Goal: Task Accomplishment & Management: Complete application form

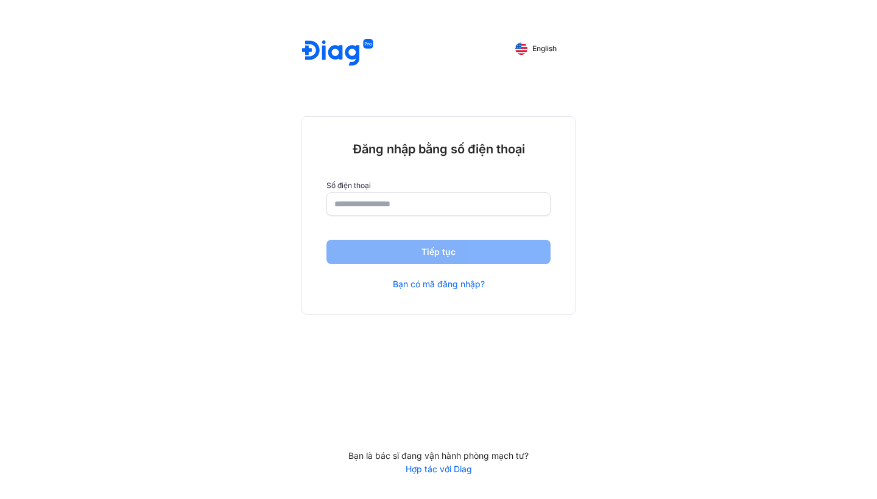
click at [414, 205] on input "number" at bounding box center [438, 204] width 208 height 22
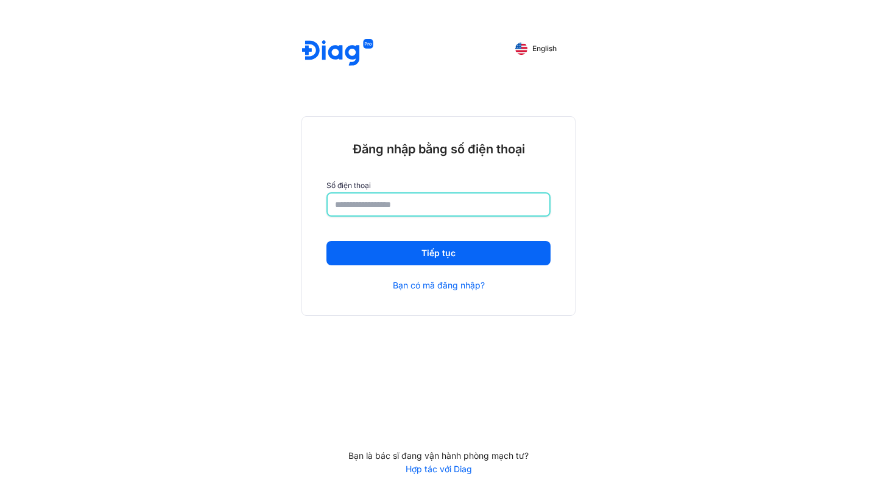
type input "**********"
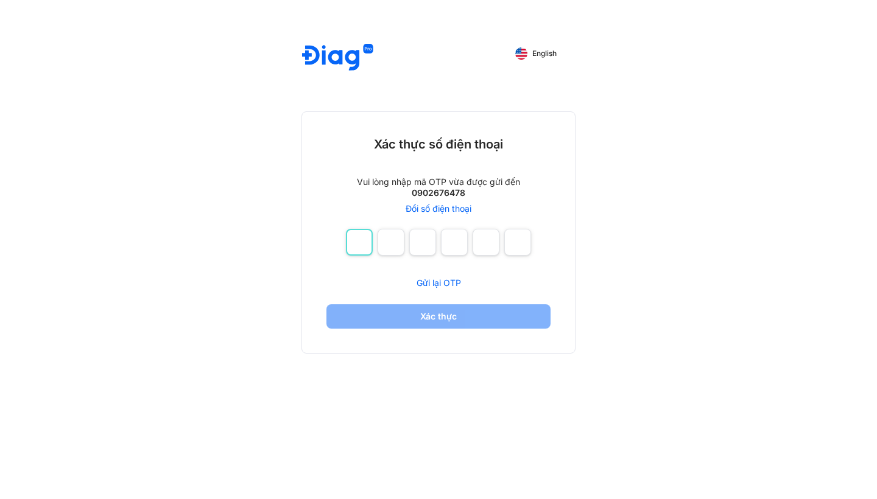
click at [362, 242] on input "number" at bounding box center [359, 242] width 27 height 27
type input "*"
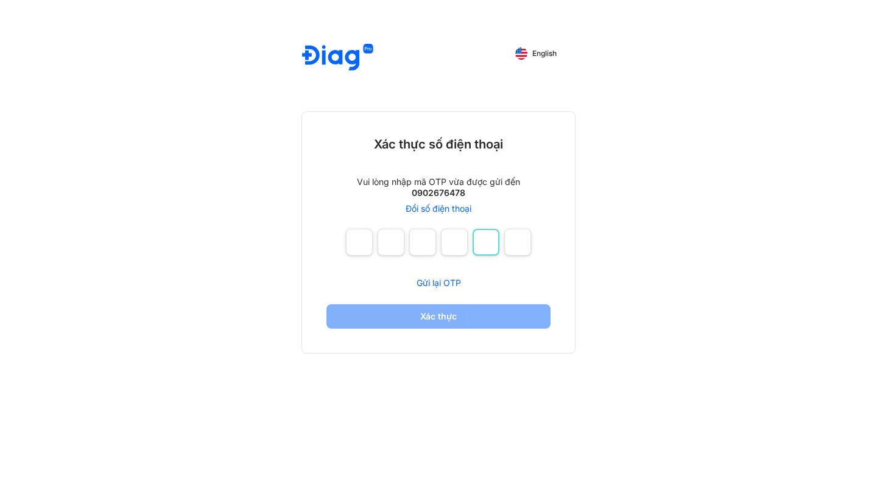
type input "*"
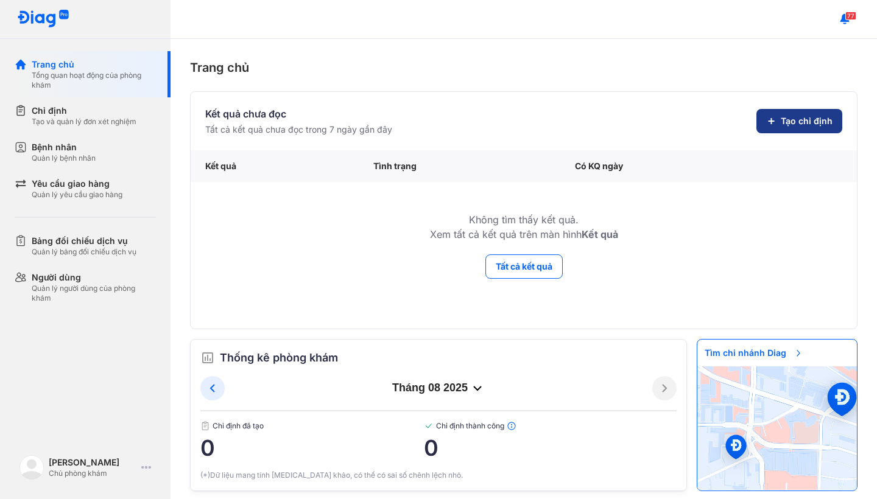
click at [804, 119] on span "Tạo chỉ định" at bounding box center [807, 121] width 52 height 12
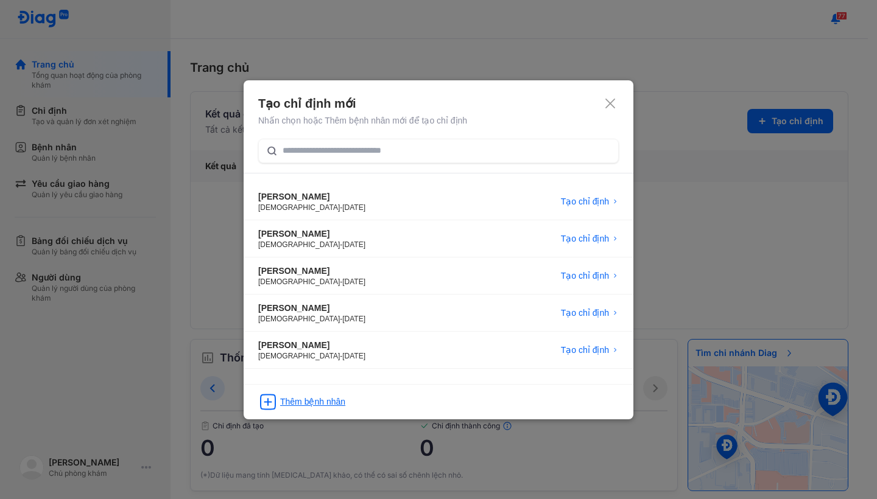
click at [313, 407] on div "Thêm bệnh nhân" at bounding box center [312, 402] width 65 height 12
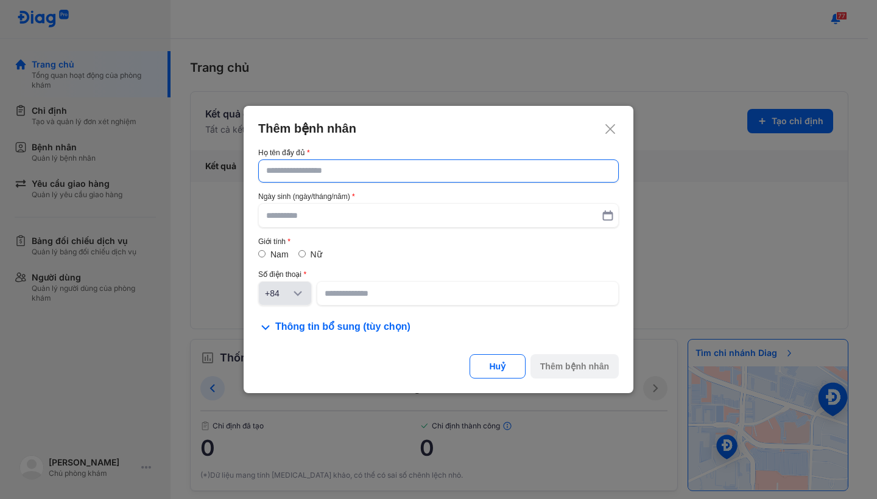
click at [347, 178] on input "text" at bounding box center [438, 171] width 345 height 22
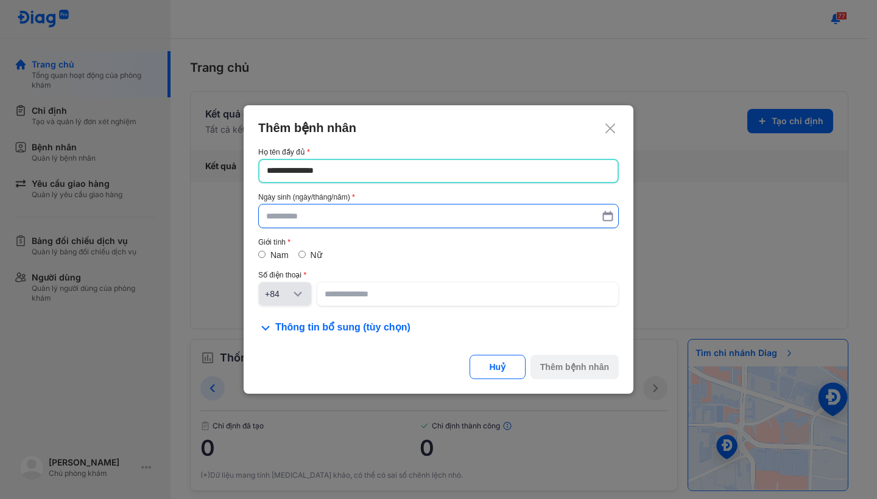
type input "**********"
click at [298, 214] on input "text" at bounding box center [438, 217] width 345 height 22
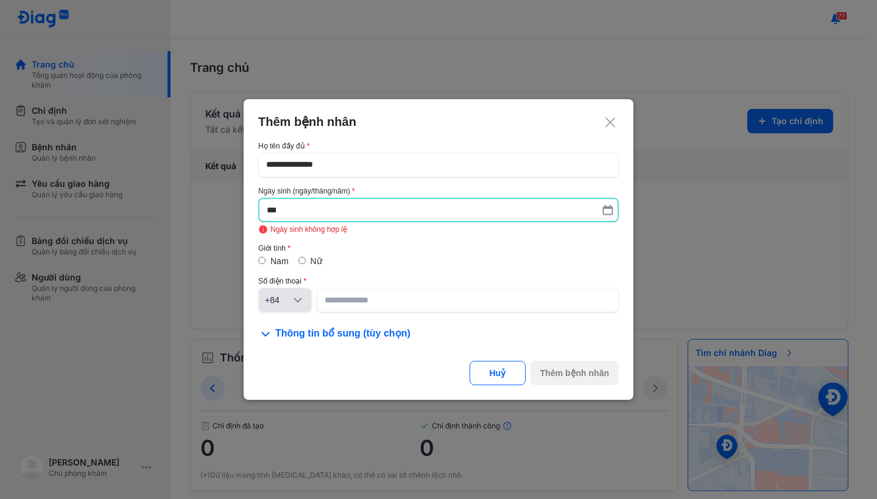
type input "*"
click at [421, 216] on input "text" at bounding box center [439, 210] width 344 height 22
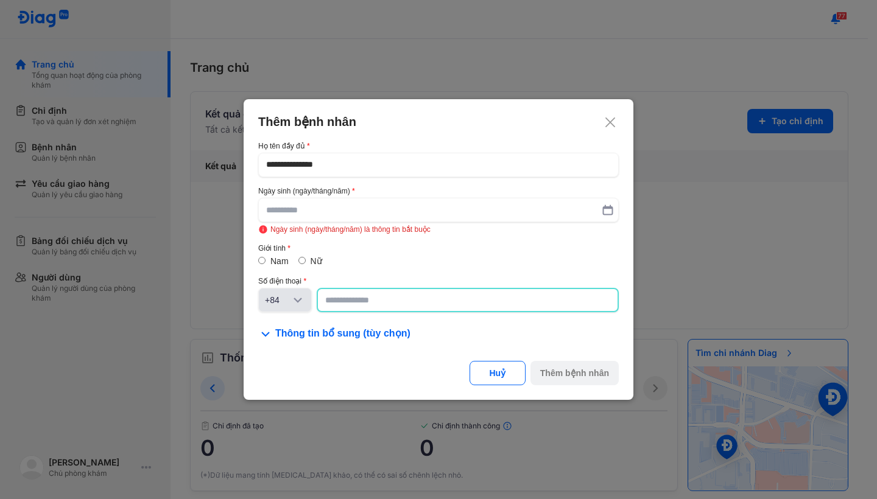
click at [369, 309] on input at bounding box center [467, 300] width 285 height 22
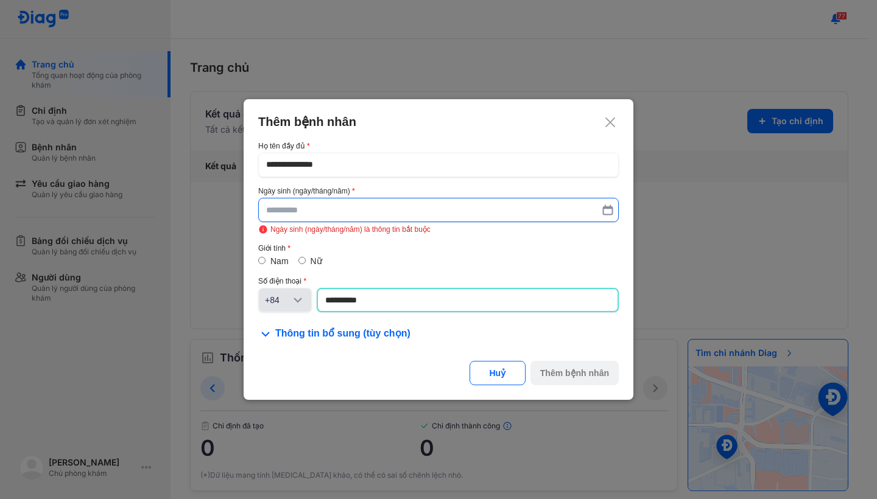
type input "**********"
click at [452, 214] on input "text" at bounding box center [438, 210] width 345 height 22
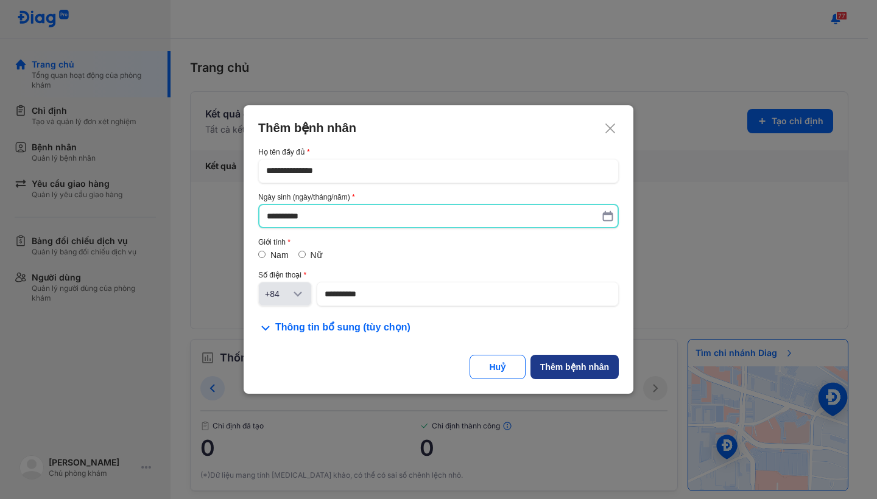
type input "**********"
click at [562, 362] on div "Thêm bệnh nhân" at bounding box center [574, 368] width 69 height 12
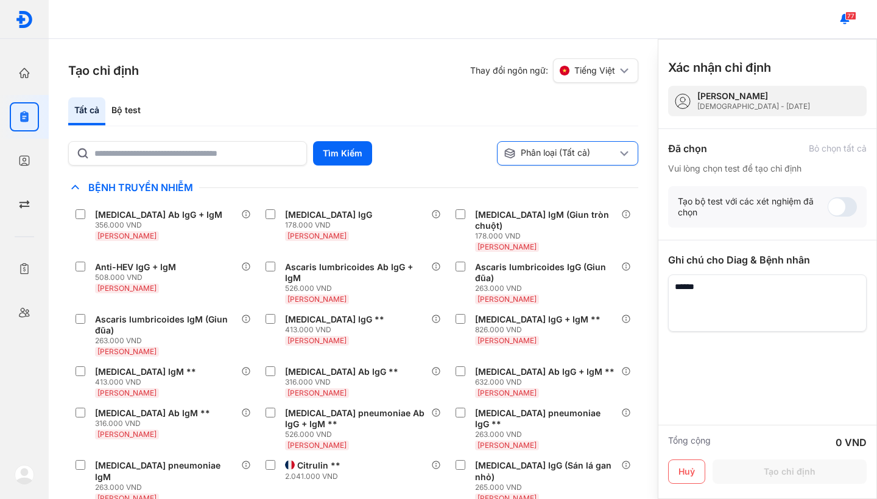
click at [557, 159] on div "Phân loại (Tất cả)" at bounding box center [560, 153] width 113 height 12
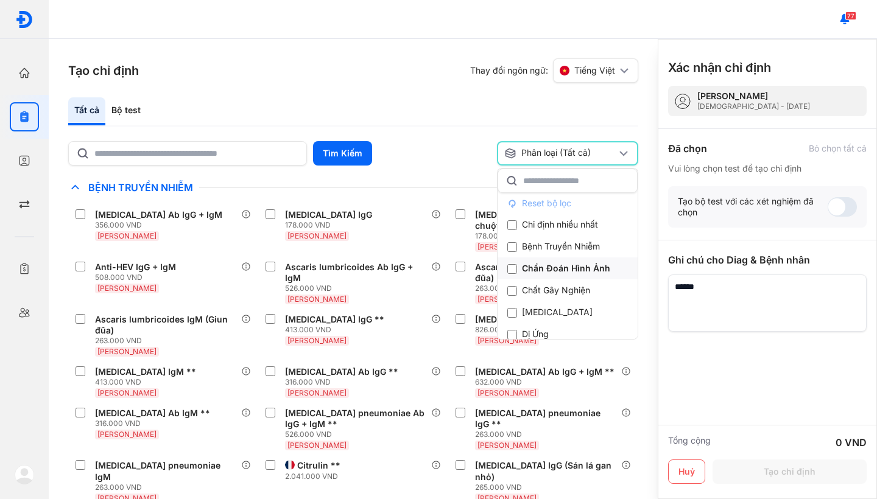
click at [554, 263] on div "Chẩn Đoán Hình Ảnh" at bounding box center [558, 269] width 103 height 12
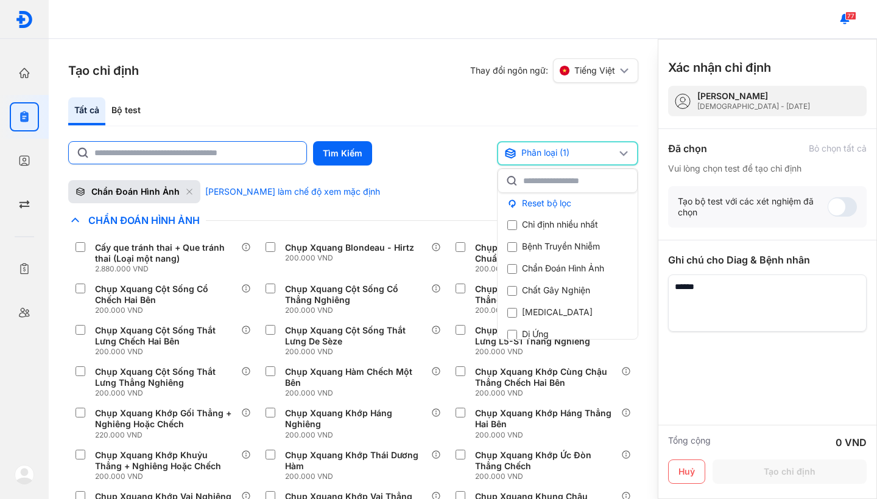
click at [122, 158] on input "text" at bounding box center [196, 153] width 205 height 22
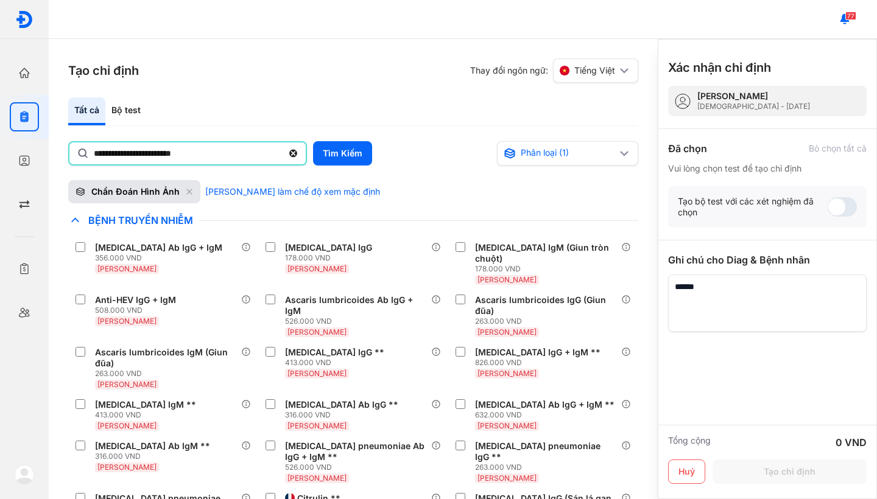
type input "**********"
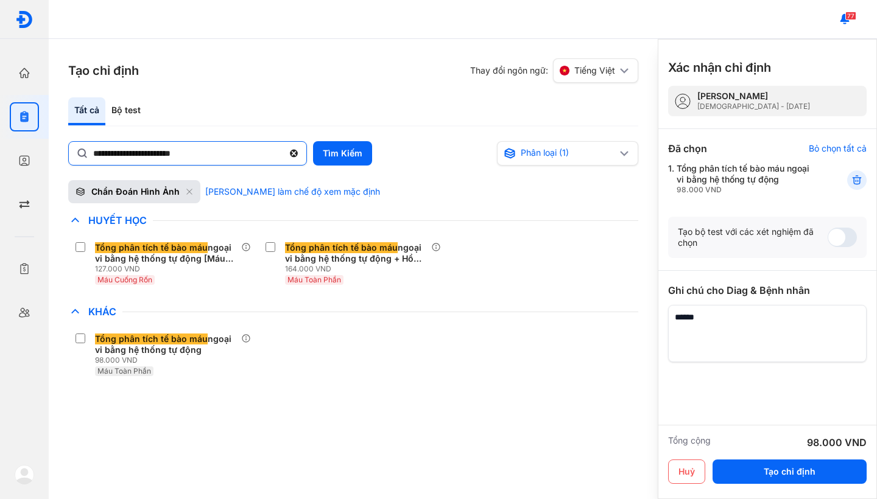
click at [295, 153] on use at bounding box center [294, 154] width 8 height 8
click at [283, 153] on input "**********" at bounding box center [188, 153] width 190 height 23
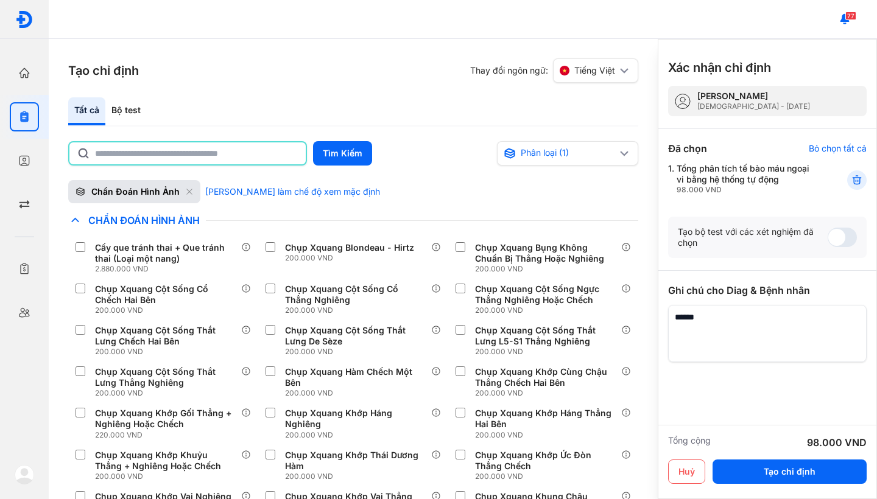
click at [188, 149] on input "text" at bounding box center [196, 154] width 203 height 22
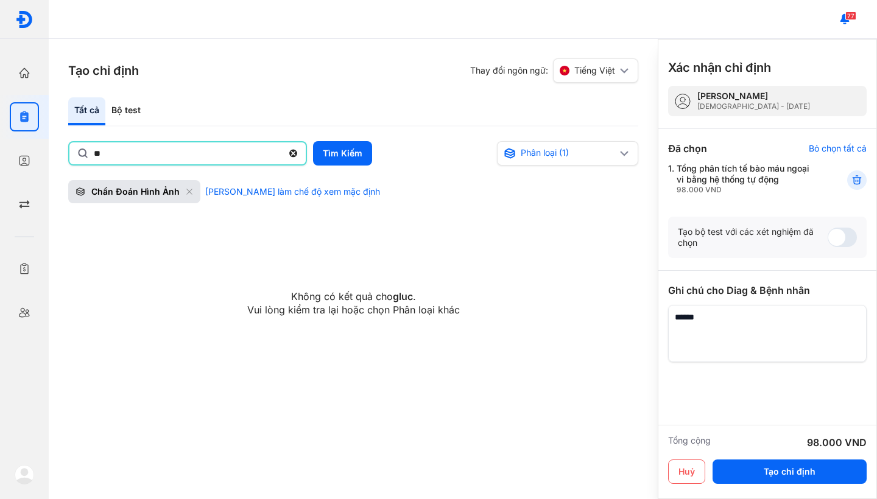
type input "*"
click at [186, 194] on icon at bounding box center [189, 192] width 7 height 7
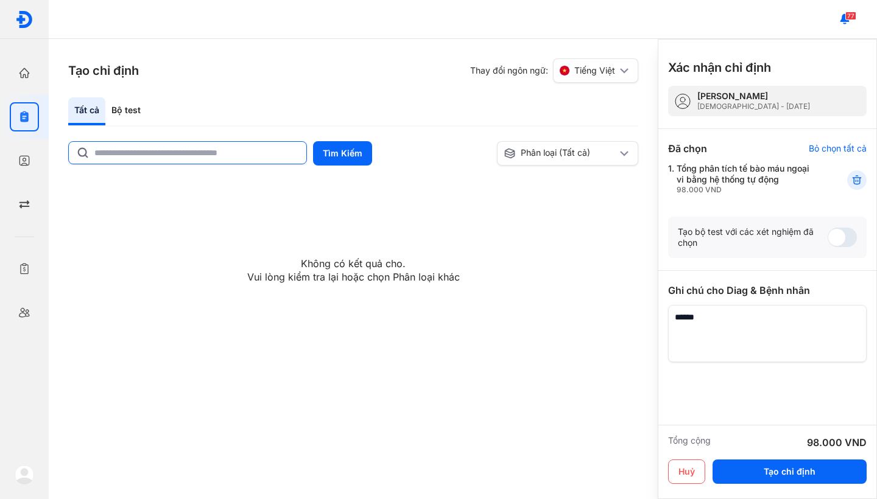
click at [146, 152] on input "text" at bounding box center [196, 153] width 205 height 22
click at [531, 161] on div "Phân loại (Tất cả)" at bounding box center [567, 154] width 141 height 24
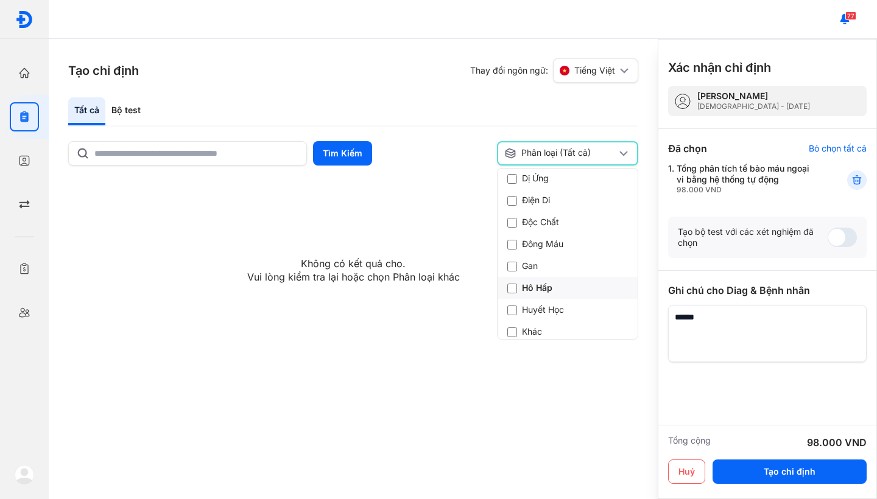
scroll to position [165, 0]
click at [518, 251] on div "Gan" at bounding box center [522, 257] width 31 height 12
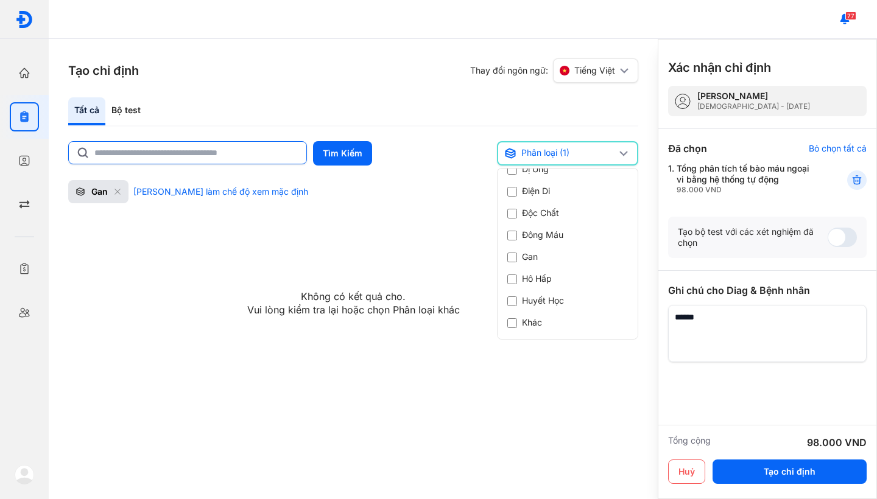
click at [196, 155] on input "text" at bounding box center [196, 153] width 205 height 22
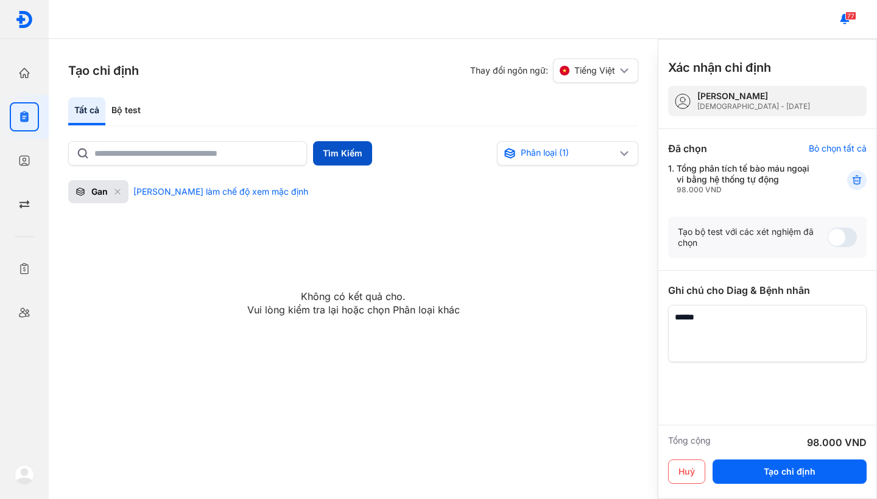
click at [334, 144] on button "Tìm Kiếm" at bounding box center [342, 153] width 59 height 24
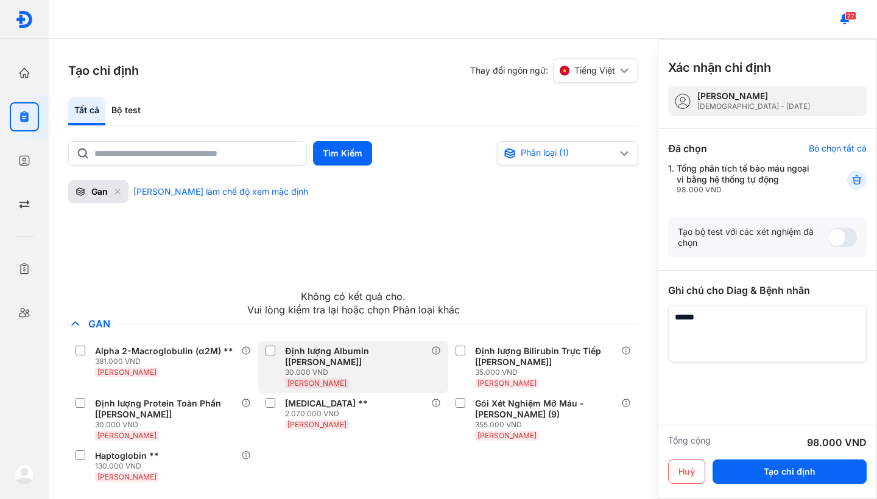
scroll to position [0, 0]
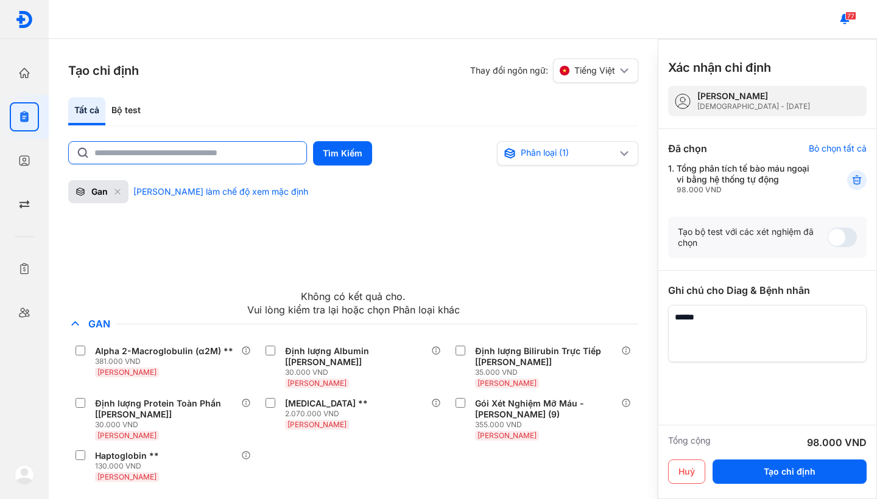
click at [163, 159] on input "text" at bounding box center [196, 153] width 205 height 22
click at [118, 192] on icon at bounding box center [117, 191] width 7 height 7
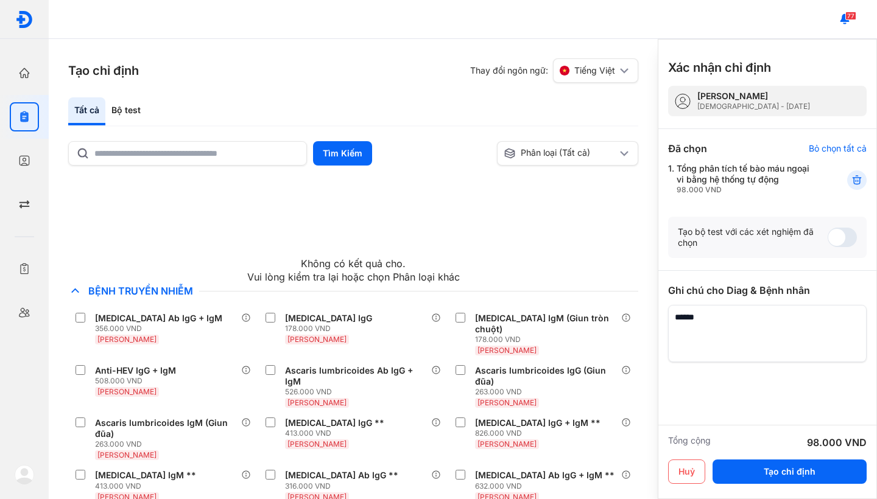
click at [118, 191] on div "Không có kết quả cho . Vui lòng kiểm tra lại hoặc chọn Phân loại khác Chỉ định …" at bounding box center [353, 339] width 570 height 319
click at [554, 150] on div "Phân loại (Tất cả)" at bounding box center [560, 153] width 113 height 12
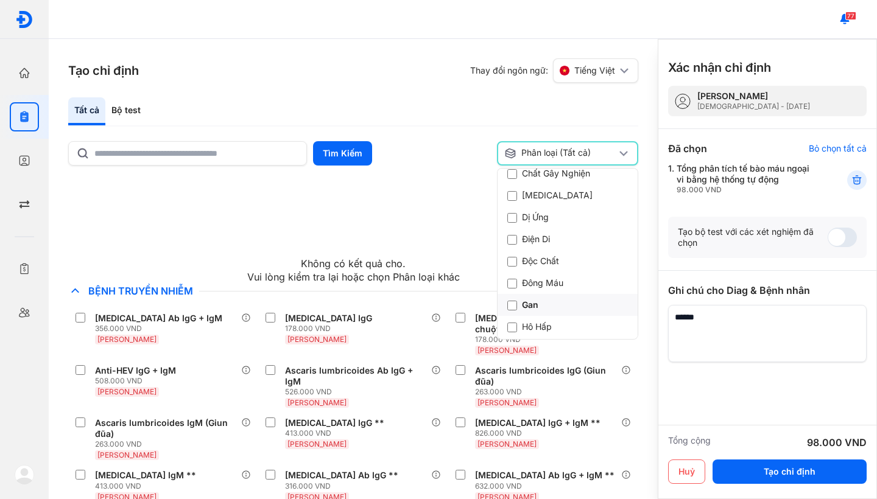
scroll to position [131, 0]
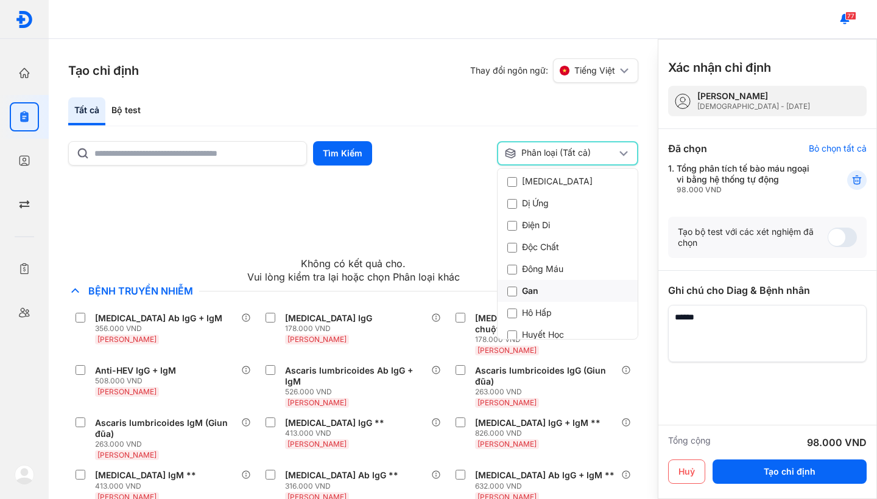
click at [537, 285] on div "Gan" at bounding box center [522, 291] width 31 height 12
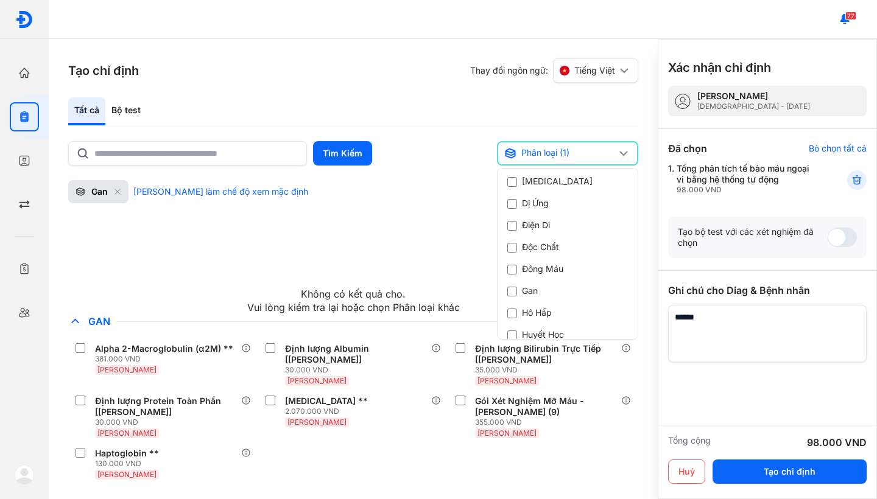
scroll to position [2, 0]
click at [543, 329] on div "Huyết Học" at bounding box center [536, 335] width 58 height 12
click at [520, 285] on div "Gan" at bounding box center [522, 291] width 31 height 12
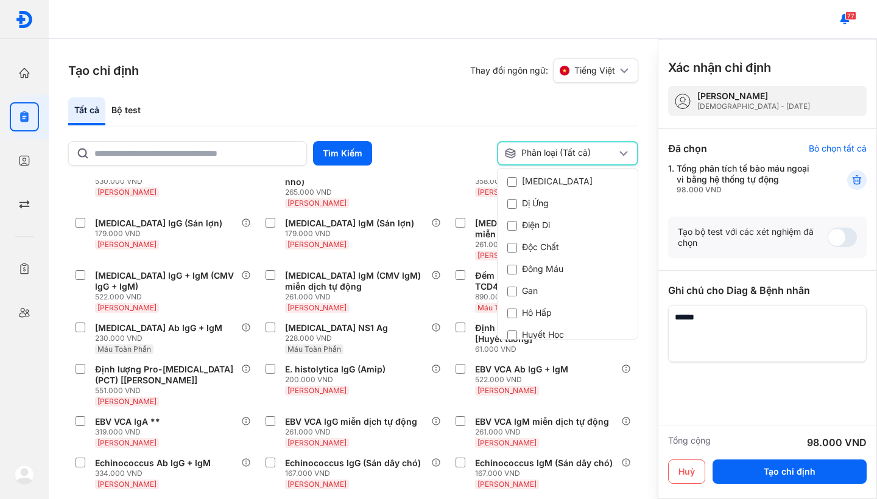
scroll to position [723, 0]
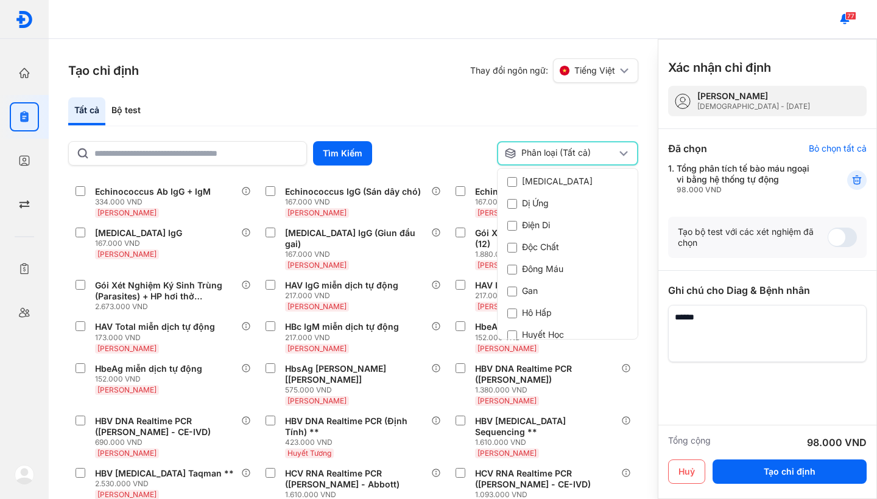
click at [557, 161] on div "Phân loại (Tất cả)" at bounding box center [567, 153] width 141 height 24
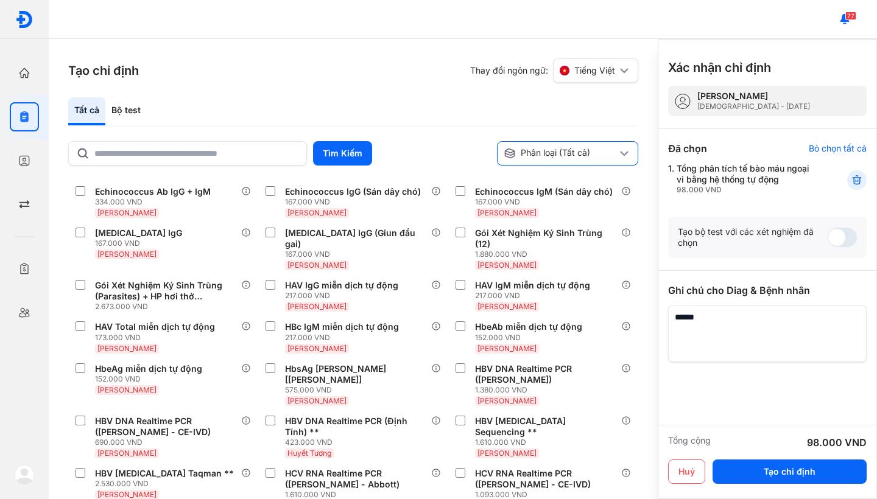
click at [579, 155] on div "Phân loại (Tất cả)" at bounding box center [560, 153] width 113 height 12
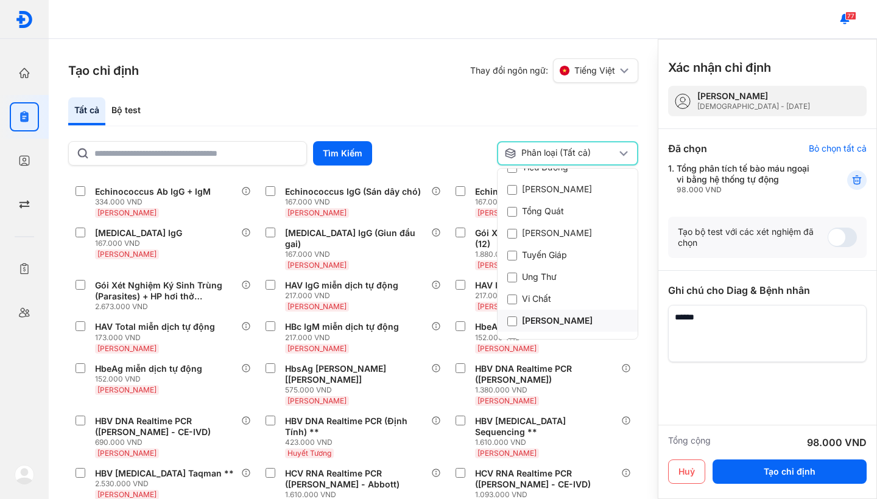
scroll to position [471, 0]
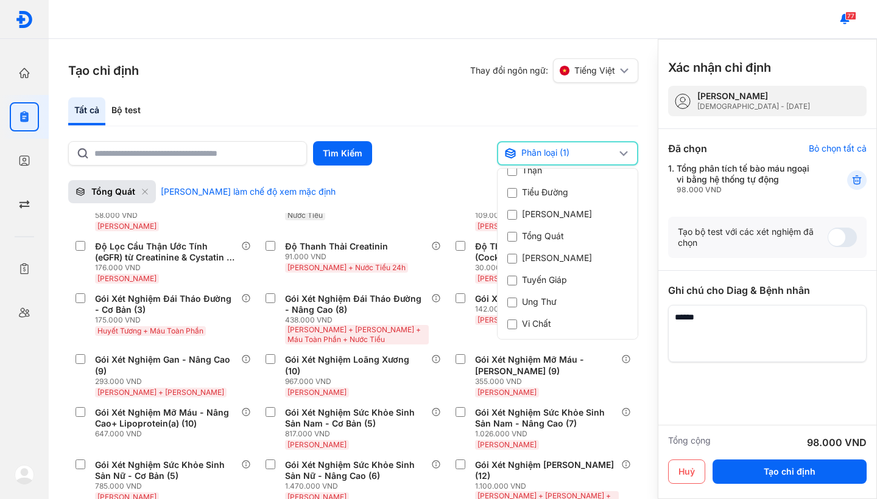
click at [271, 88] on div "Tạo chỉ định Thay đổi ngôn ngữ: Tiếng Việt Tất cả Bộ test Tìm Kiếm Phân loại (1…" at bounding box center [353, 269] width 609 height 460
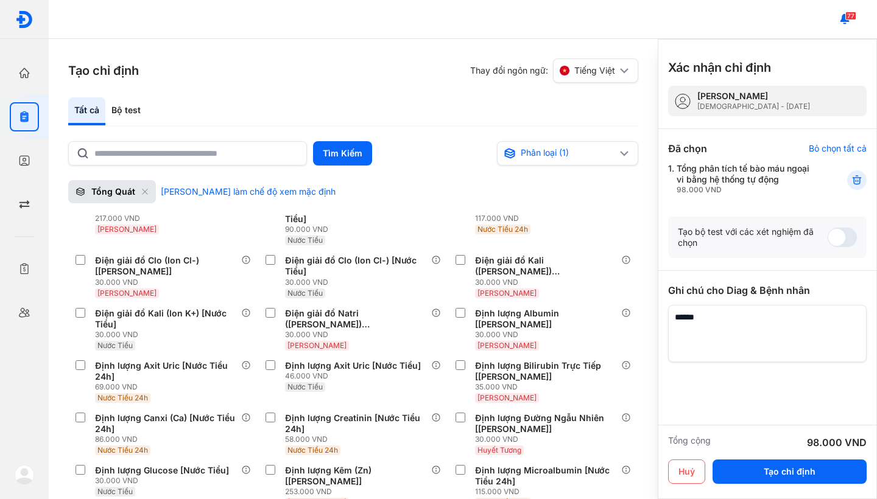
scroll to position [239, 0]
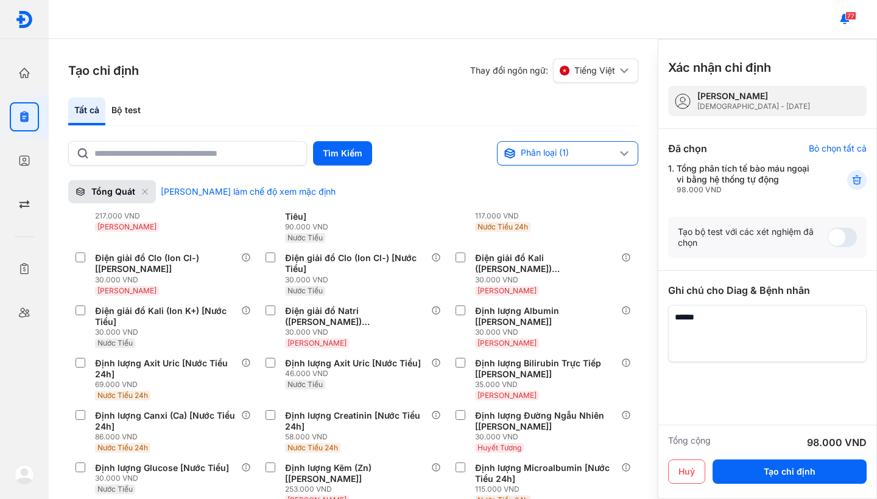
click at [562, 152] on div "Phân loại (1)" at bounding box center [560, 153] width 113 height 12
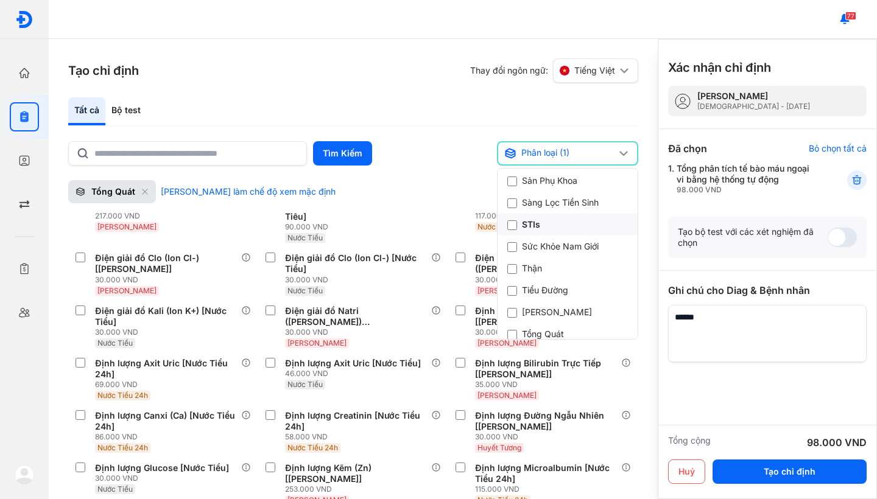
scroll to position [379, 0]
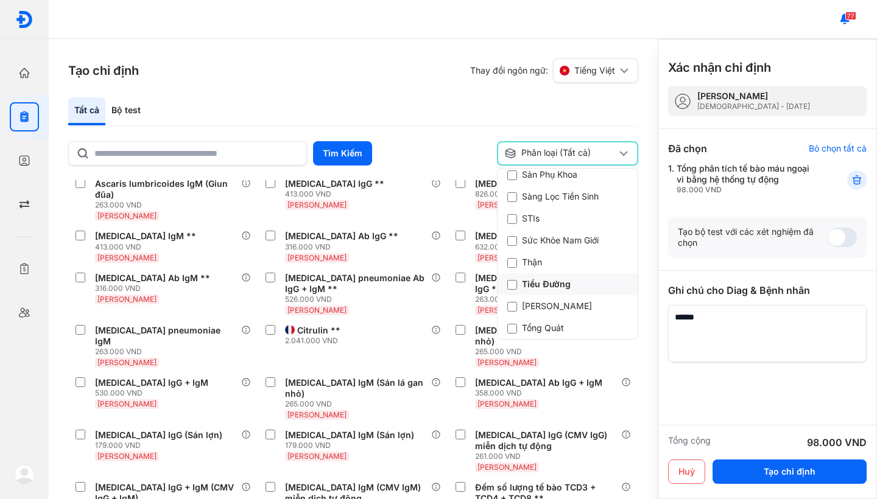
click at [534, 278] on div "Tiểu Đường" at bounding box center [538, 284] width 63 height 12
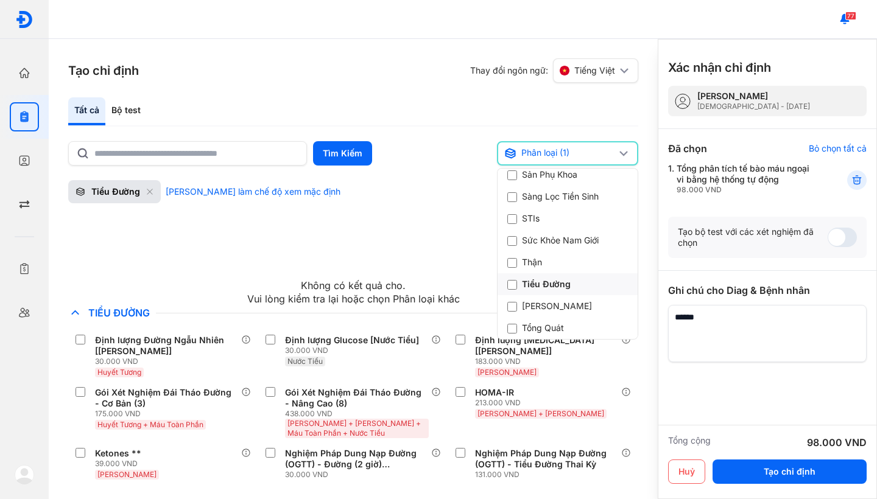
scroll to position [11, 0]
click at [58, 372] on div "Tạo chỉ định Thay đổi ngôn ngữ: Tiếng Việt Tất cả Bộ test Tìm Kiếm Phân loại (1…" at bounding box center [353, 269] width 609 height 460
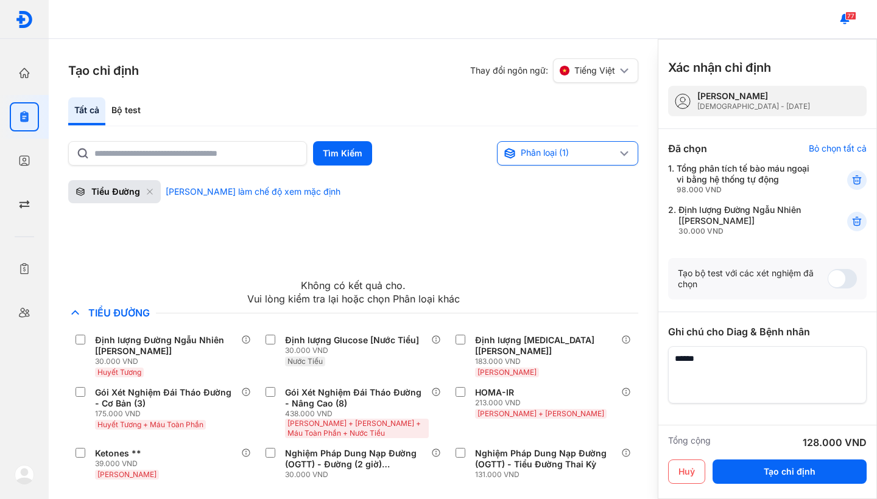
click at [592, 155] on div "Phân loại (1)" at bounding box center [560, 153] width 113 height 12
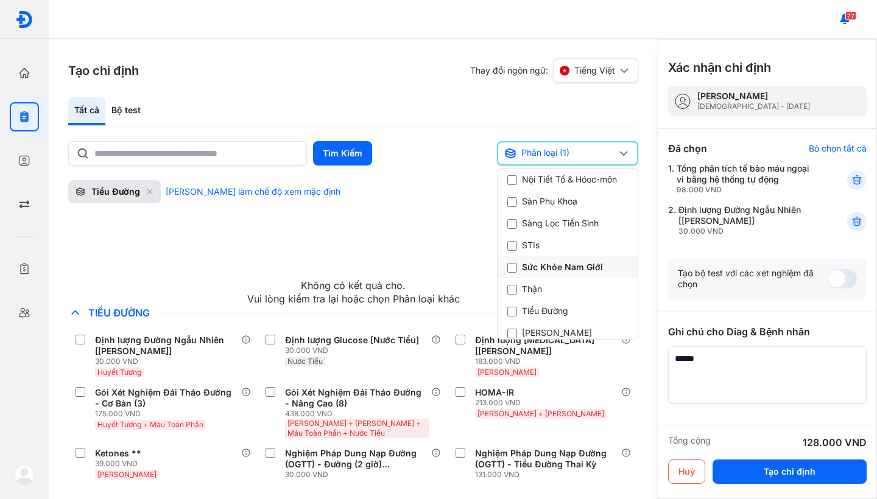
scroll to position [354, 0]
click at [532, 281] on div "Thận" at bounding box center [525, 287] width 36 height 12
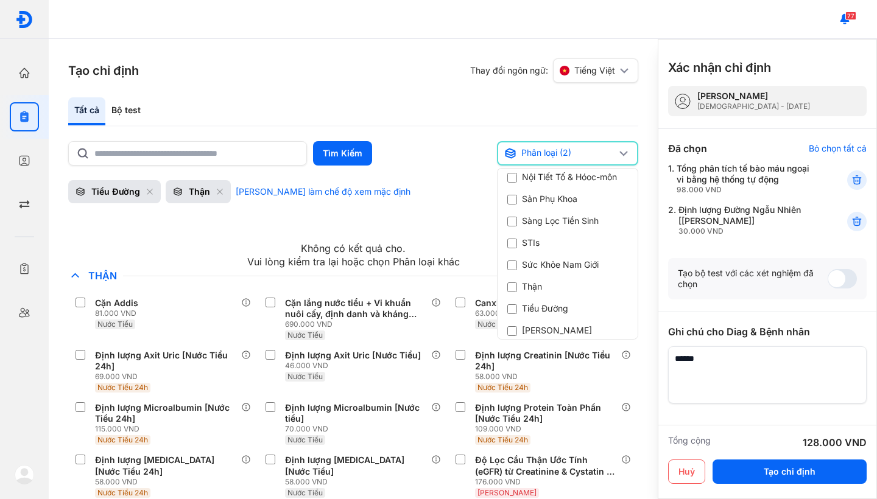
scroll to position [66, 0]
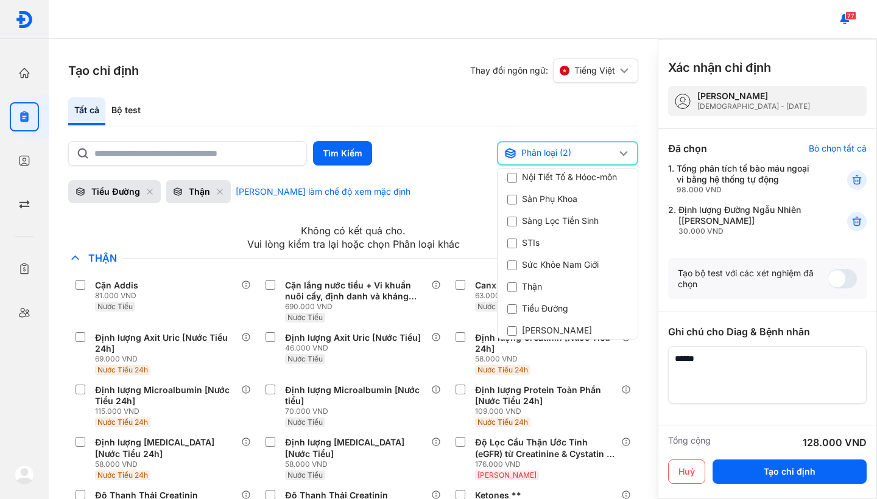
click at [43, 386] on div "Trang chủ Tổng quan hoạt động của phòng khám Chỉ định Tạo và quản lý đơn xét ng…" at bounding box center [24, 249] width 49 height 499
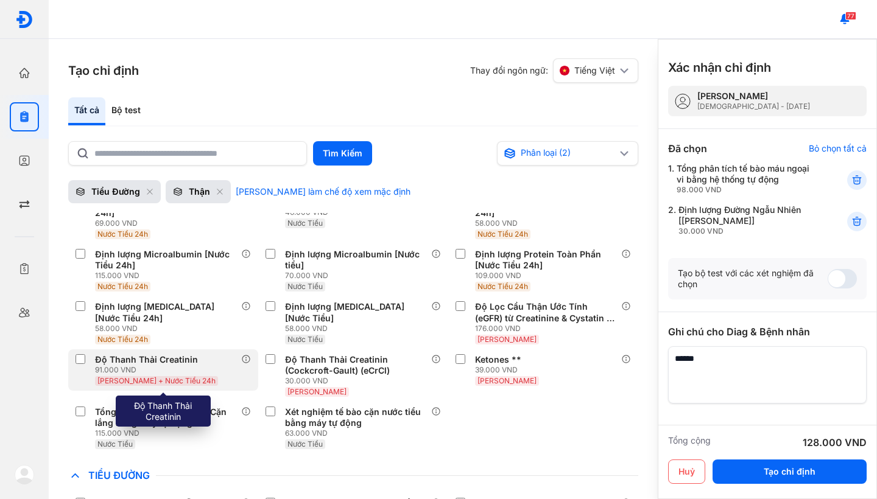
scroll to position [217, 0]
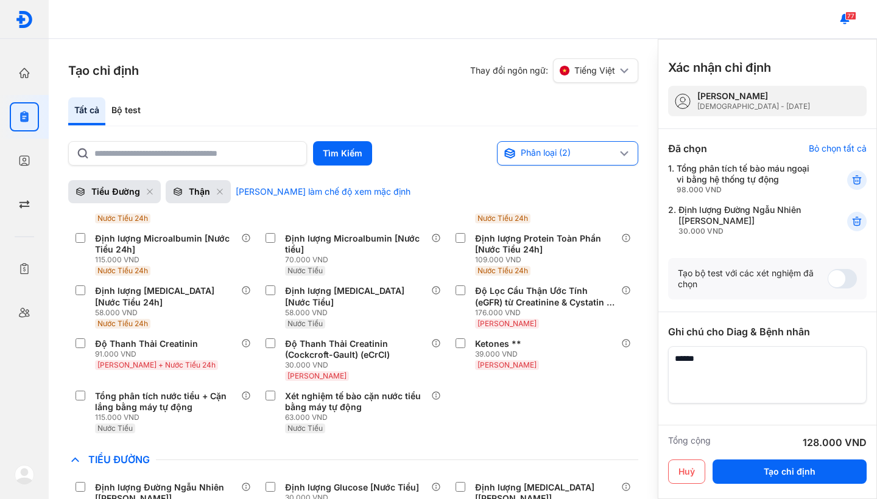
click at [588, 146] on div "Phân loại (2)" at bounding box center [567, 153] width 141 height 24
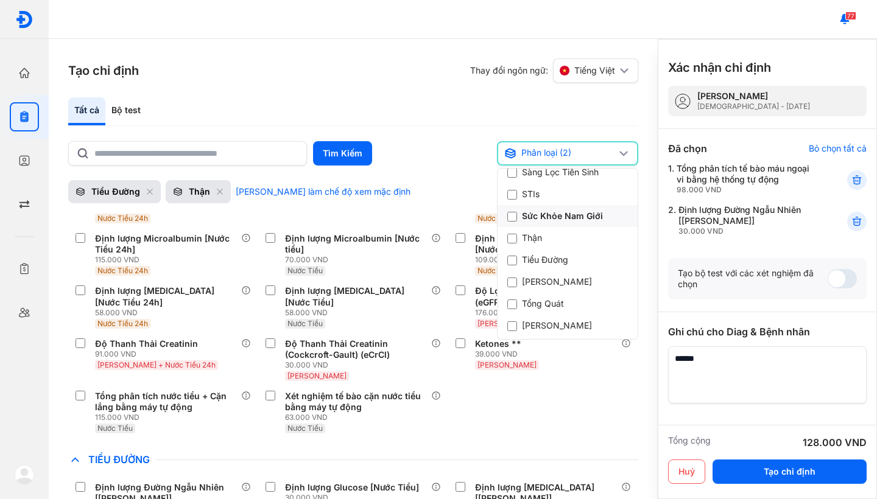
scroll to position [404, 0]
click at [529, 275] on div "[PERSON_NAME]" at bounding box center [549, 281] width 85 height 12
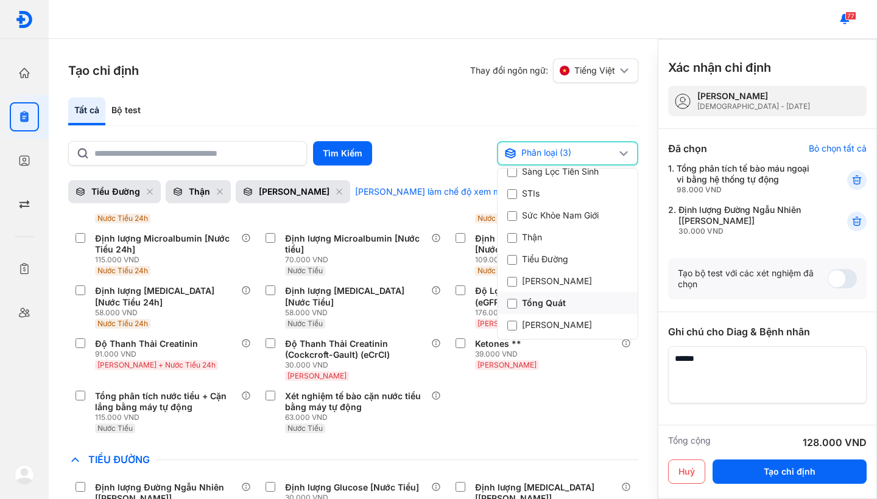
click at [526, 297] on div "Tổng Quát" at bounding box center [536, 303] width 58 height 12
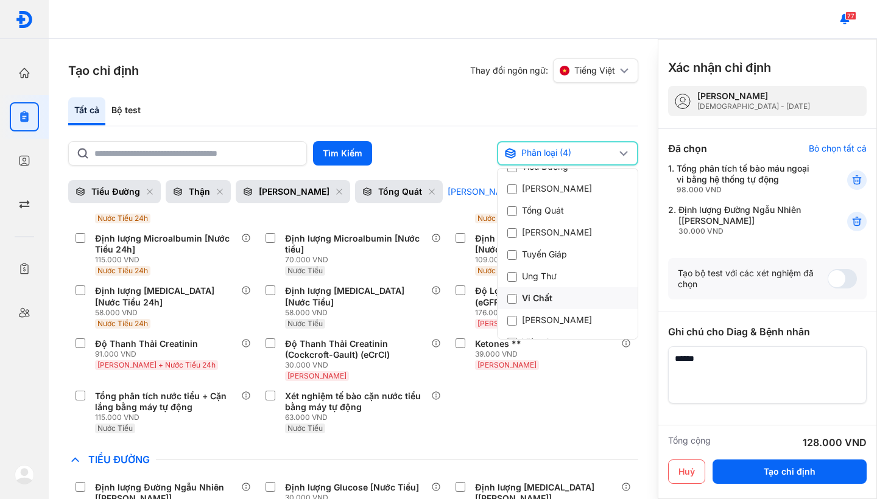
scroll to position [496, 0]
click at [29, 409] on div "Trang chủ Tổng quan hoạt động của phòng khám Chỉ định Tạo và quản lý đơn xét ng…" at bounding box center [24, 249] width 49 height 499
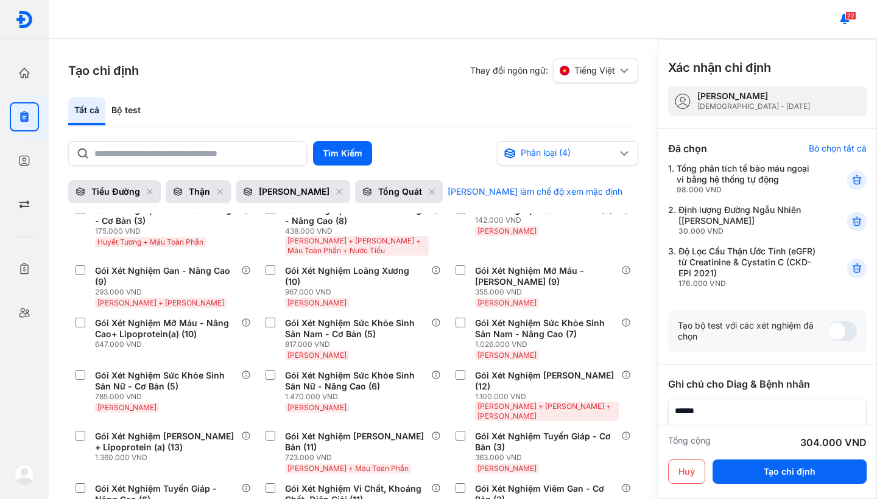
scroll to position [1729, 0]
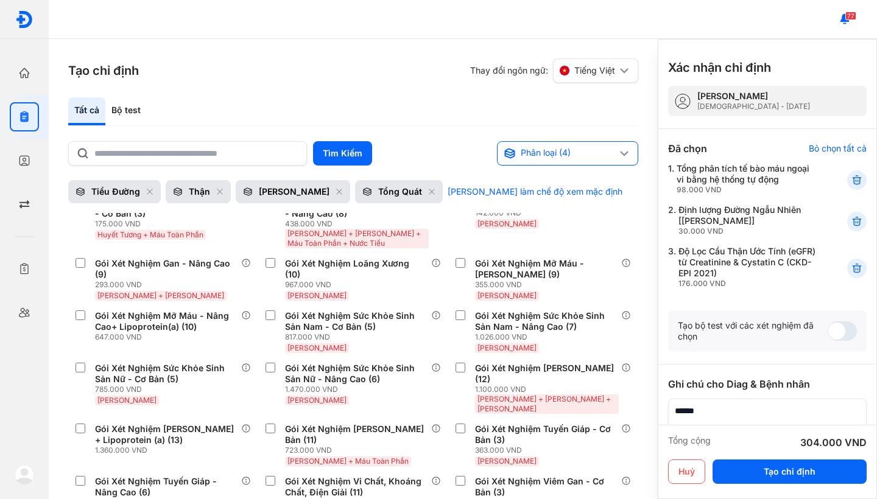
click at [602, 148] on div "Phân loại (4)" at bounding box center [560, 153] width 113 height 12
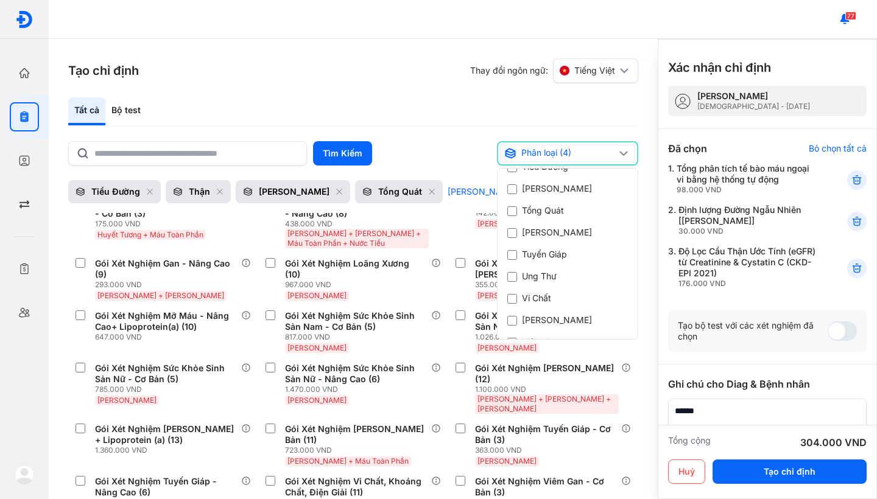
scroll to position [496, 0]
click at [130, 109] on div "Bộ test" at bounding box center [125, 111] width 41 height 28
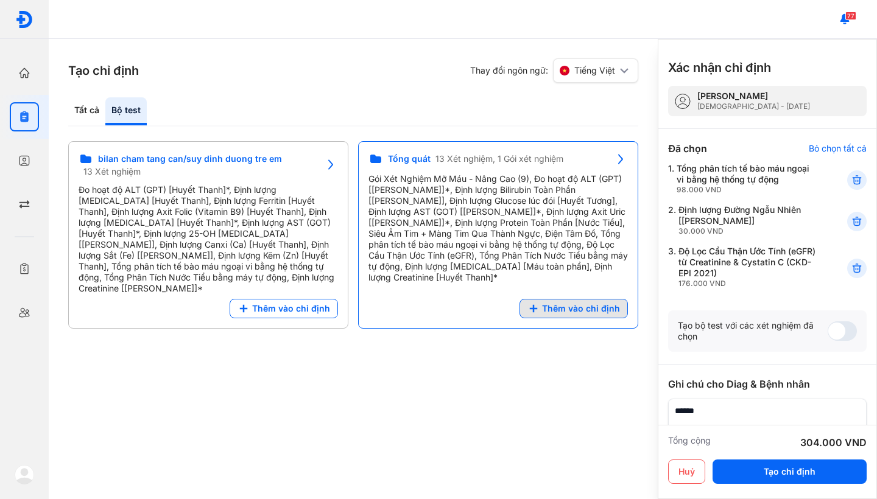
click at [552, 303] on span "Thêm vào chỉ định" at bounding box center [581, 308] width 78 height 11
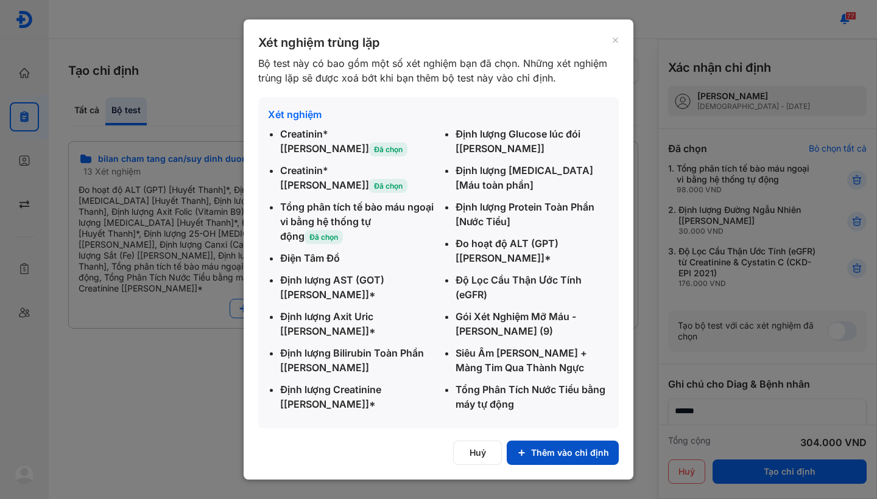
click at [531, 451] on button "Thêm vào chỉ định" at bounding box center [563, 453] width 112 height 24
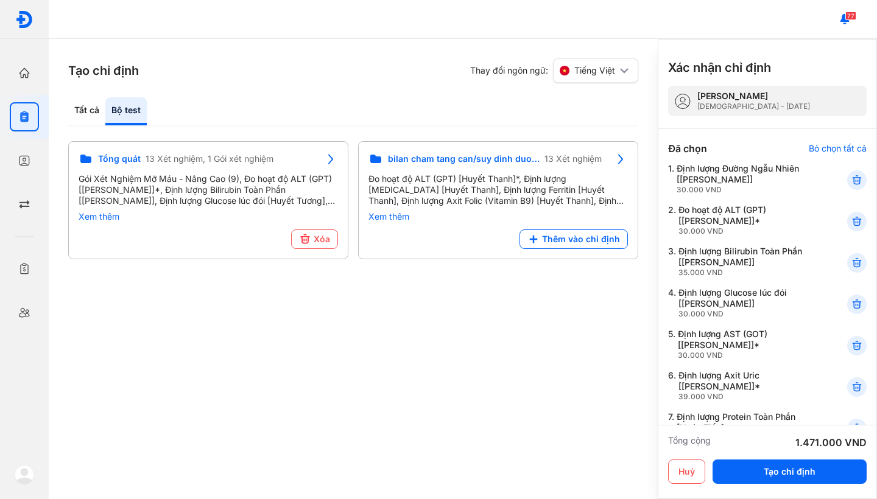
scroll to position [0, 0]
click at [858, 175] on icon at bounding box center [857, 180] width 12 height 12
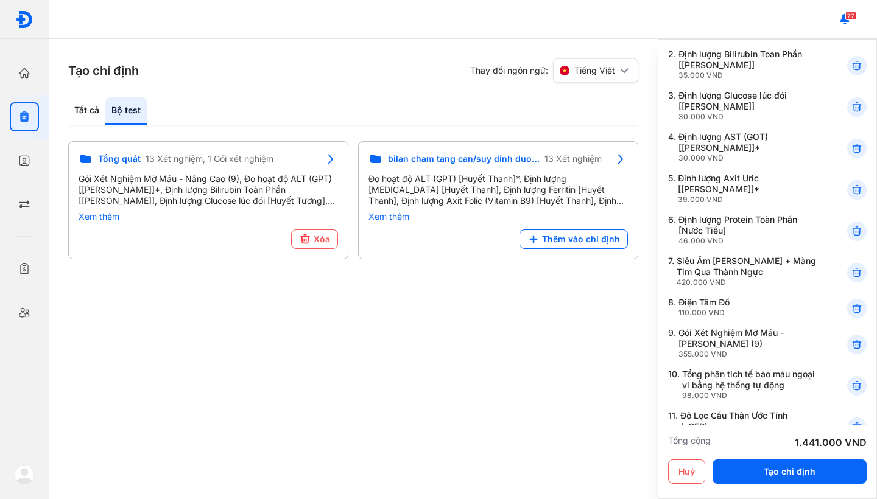
scroll to position [164, 0]
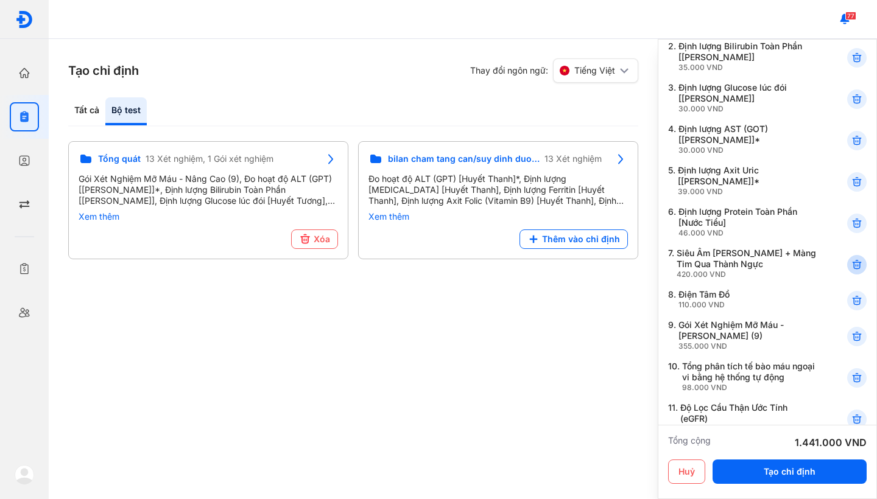
click at [852, 269] on icon at bounding box center [857, 265] width 12 height 12
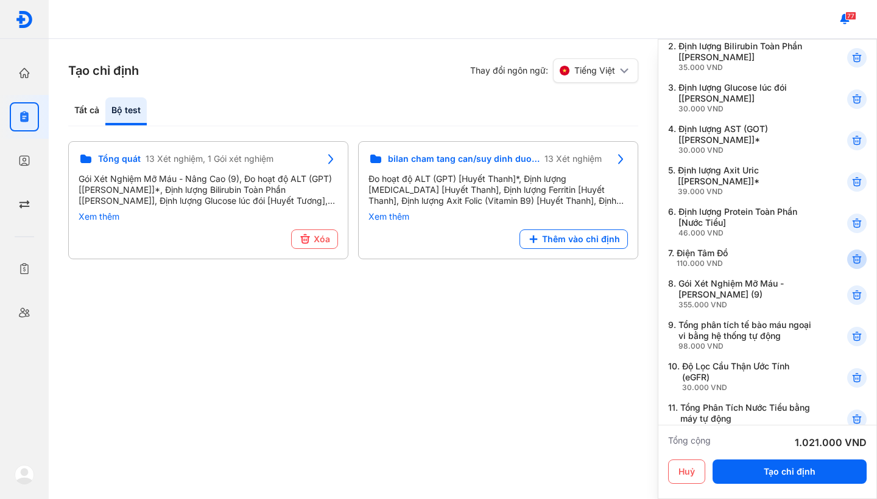
click at [855, 260] on icon at bounding box center [857, 259] width 12 height 12
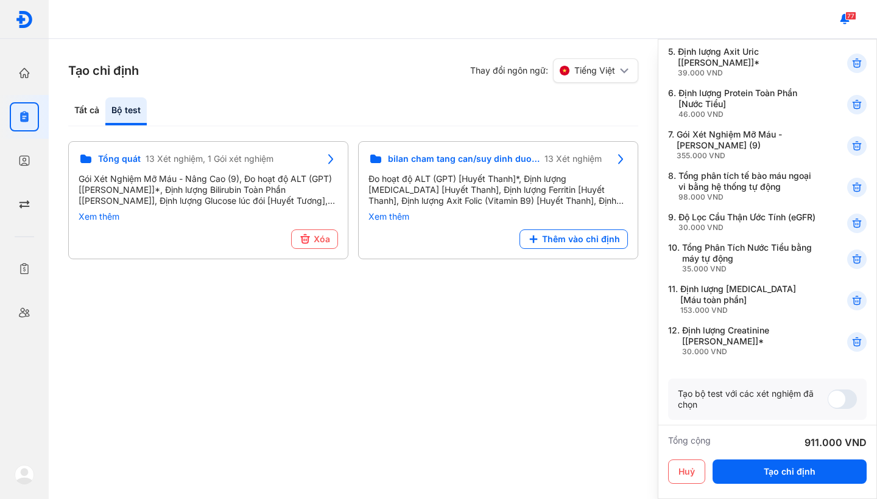
scroll to position [284, 0]
click at [840, 405] on span at bounding box center [842, 398] width 29 height 19
click at [755, 466] on button "Tạo chỉ định" at bounding box center [790, 472] width 154 height 24
